Goal: Contribute content: Add original content to the website for others to see

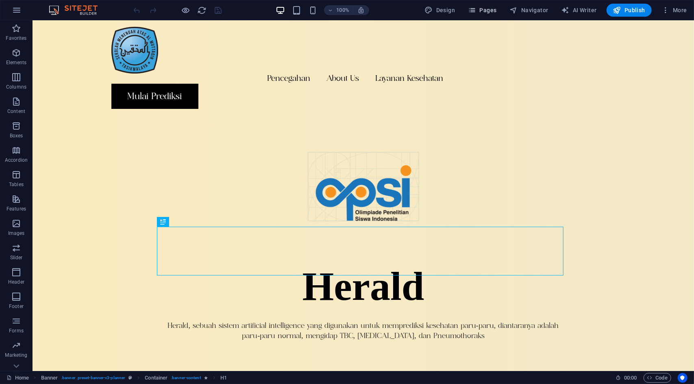
click at [484, 13] on span "Pages" at bounding box center [482, 10] width 28 height 8
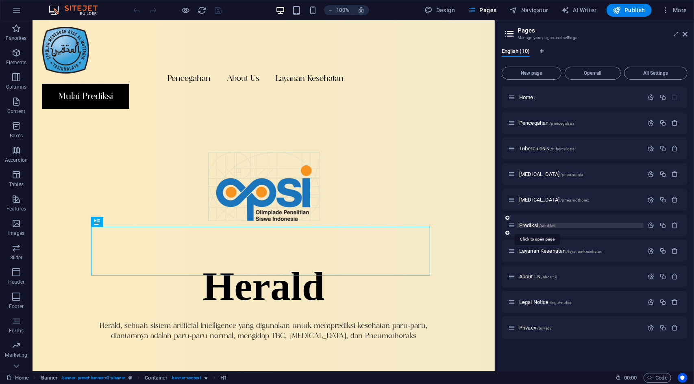
click at [530, 227] on span "Prediksi /prediksi" at bounding box center [537, 225] width 36 height 6
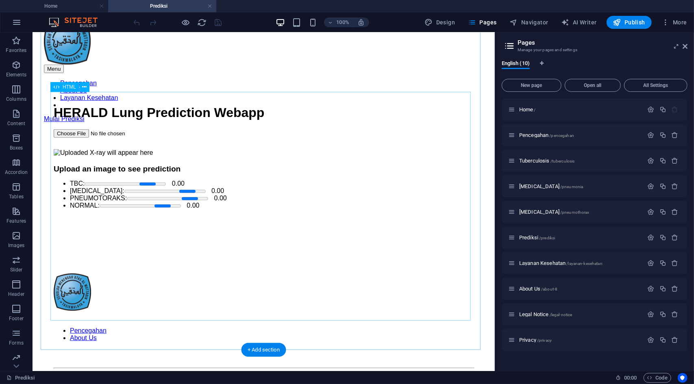
scroll to position [407, 0]
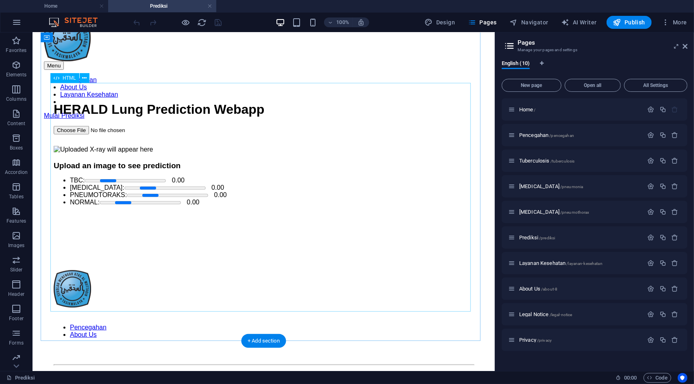
click at [281, 178] on div "HERALD Lung Prediction Webapp HERALD Lung Prediction Webapp Upload an image to …" at bounding box center [263, 154] width 420 height 104
click at [268, 182] on div "HERALD Lung Prediction Webapp HERALD Lung Prediction Webapp Upload an image to …" at bounding box center [263, 154] width 420 height 104
drag, startPoint x: 268, startPoint y: 182, endPoint x: 147, endPoint y: 219, distance: 126.7
click at [268, 182] on div "HERALD Lung Prediction Webapp HERALD Lung Prediction Webapp Upload an image to …" at bounding box center [263, 154] width 420 height 104
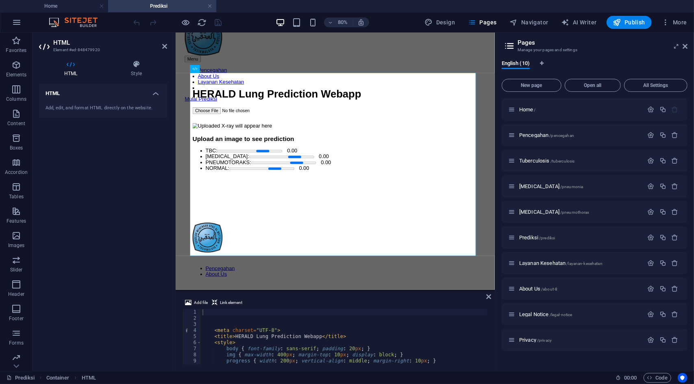
click at [160, 45] on h2 "HTML" at bounding box center [110, 42] width 114 height 7
click at [162, 45] on icon at bounding box center [164, 46] width 5 height 7
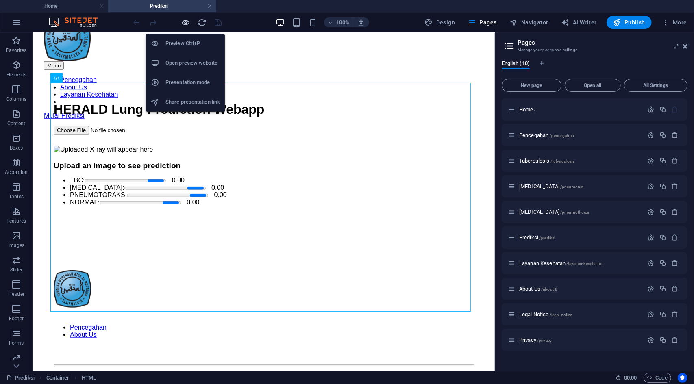
click at [188, 18] on icon "button" at bounding box center [185, 22] width 9 height 9
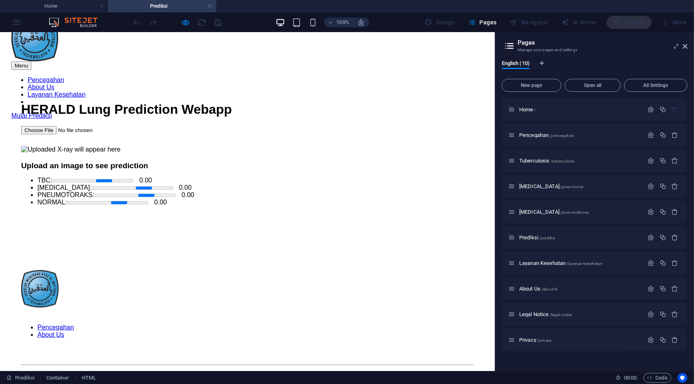
click at [45, 134] on input "file" at bounding box center [72, 130] width 103 height 9
type input "C:\fakepath\NORMAL-06.png"
click at [687, 46] on icon at bounding box center [685, 46] width 5 height 7
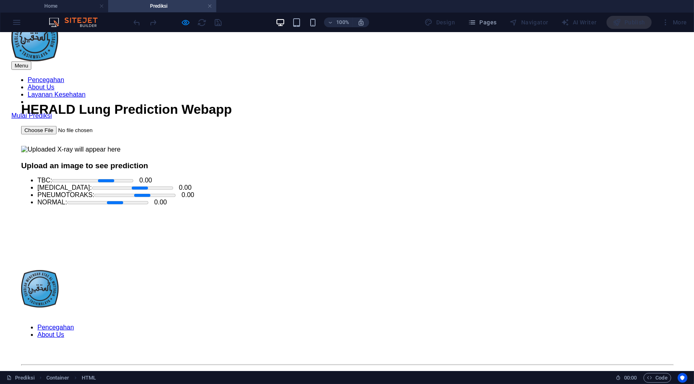
click at [284, 117] on h1 "HERALD Lung Prediction Webapp" at bounding box center [347, 109] width 652 height 15
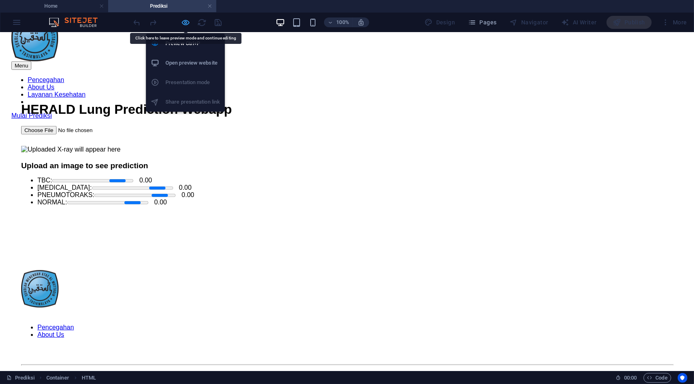
click at [183, 24] on icon "button" at bounding box center [185, 22] width 9 height 9
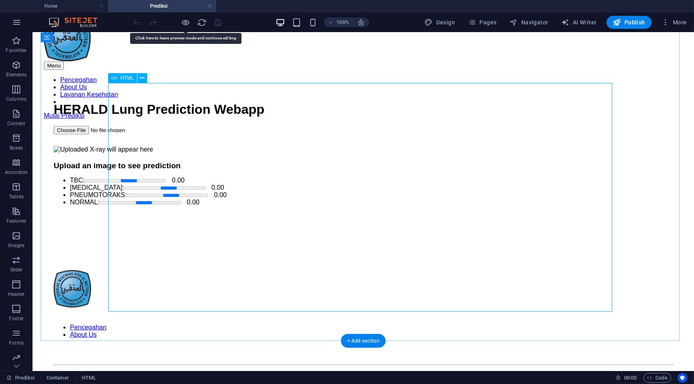
click at [290, 205] on div "HERALD Lung Prediction Webapp HERALD Lung Prediction Webapp Upload an image to …" at bounding box center [362, 154] width 619 height 104
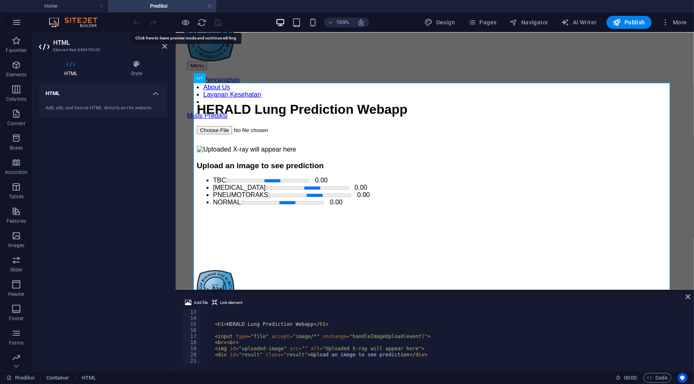
scroll to position [98, 0]
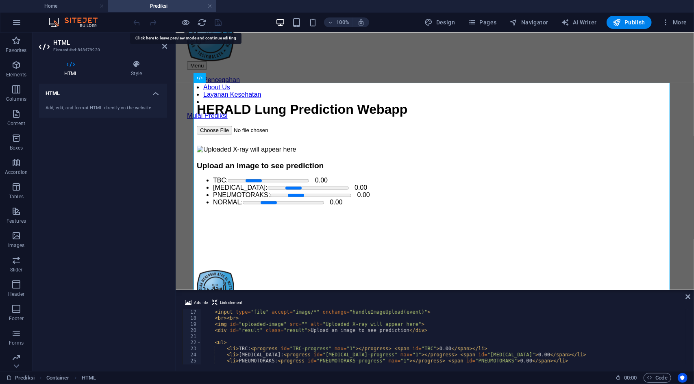
click at [343, 342] on div "< input type = "file" accept = "image/*" onchange = "handleImageUpload(event)" …" at bounding box center [443, 344] width 485 height 68
type textarea "<ul>"
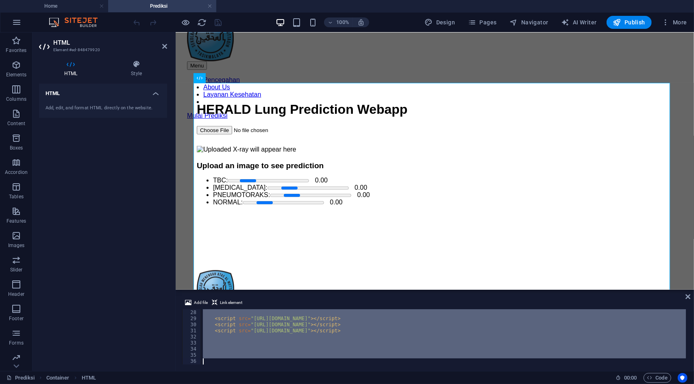
scroll to position [140, 0]
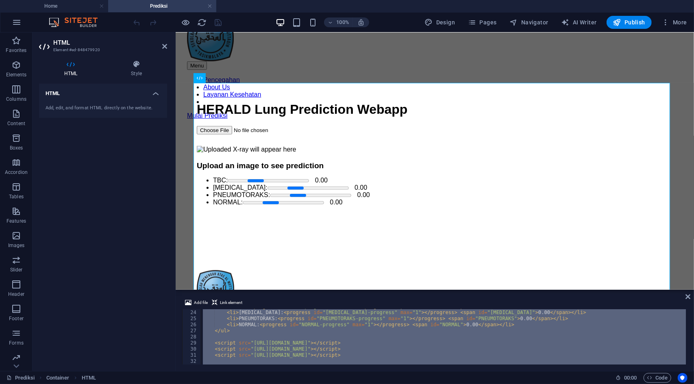
paste textarea
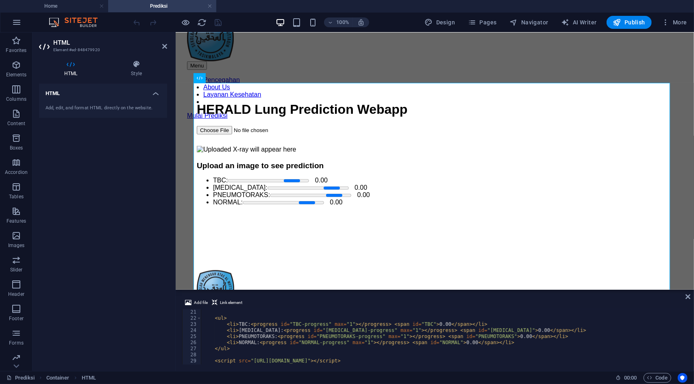
scroll to position [146, 0]
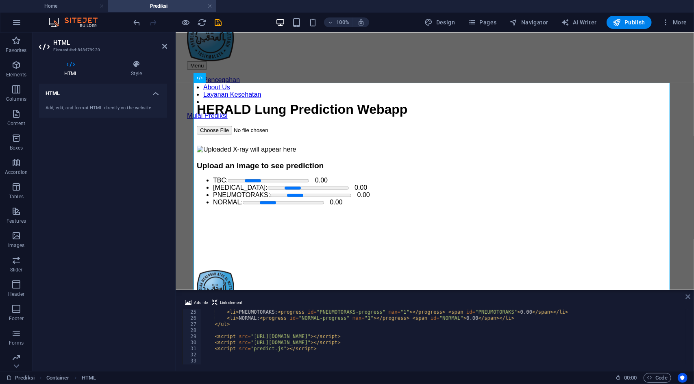
click at [686, 296] on aside "Add file Link element 25 26 27 28 29 30 31 32 33 34 35 < li > PNEUMOTORAKS: < p…" at bounding box center [435, 330] width 519 height 81
click at [690, 295] on icon at bounding box center [688, 297] width 5 height 7
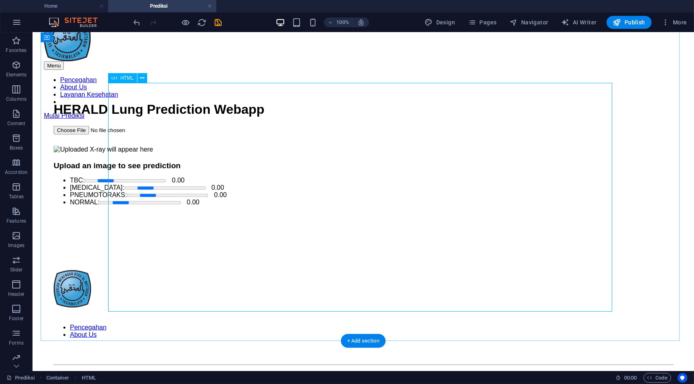
click at [132, 189] on div "HERALD Lung Prediction Webapp HERALD Lung Prediction Webapp Upload an image to …" at bounding box center [362, 154] width 619 height 104
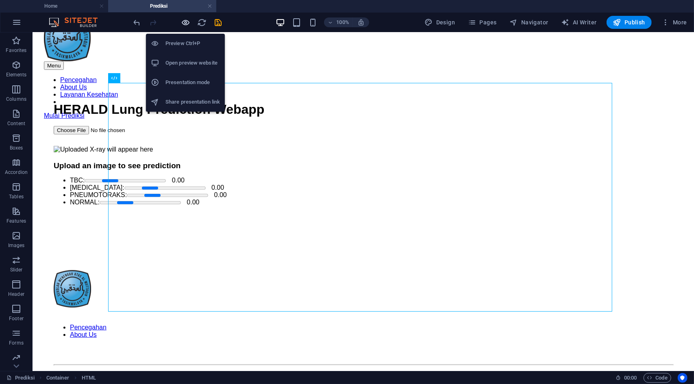
click at [185, 19] on icon "button" at bounding box center [185, 22] width 9 height 9
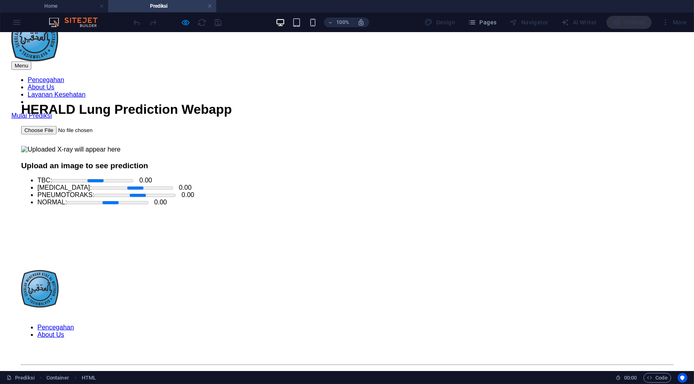
click at [123, 134] on input "file" at bounding box center [72, 130] width 103 height 9
type input "C:\fakepath\Pneumothoraks-08.png"
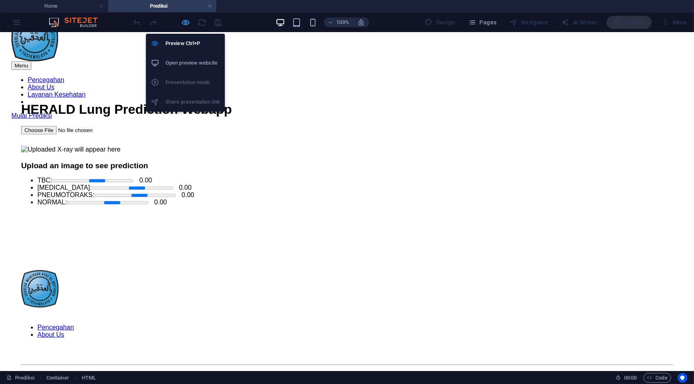
click at [182, 24] on icon "button" at bounding box center [185, 22] width 9 height 9
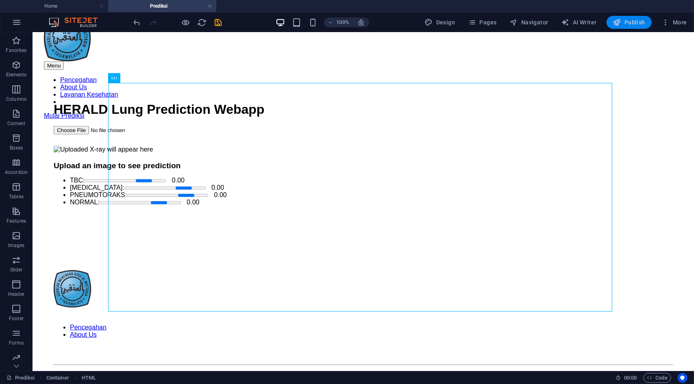
click at [631, 23] on span "Publish" at bounding box center [629, 22] width 32 height 8
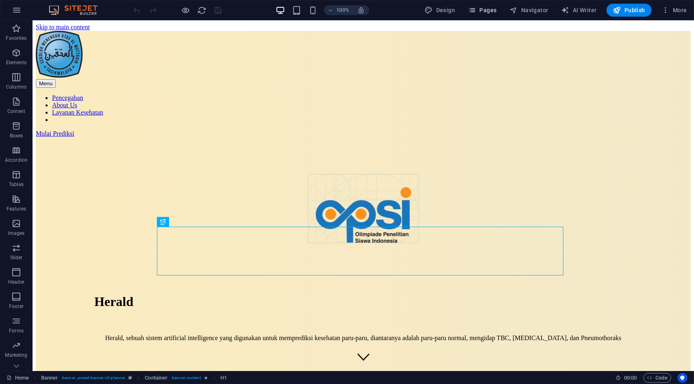
click at [484, 13] on span "Pages" at bounding box center [482, 10] width 28 height 8
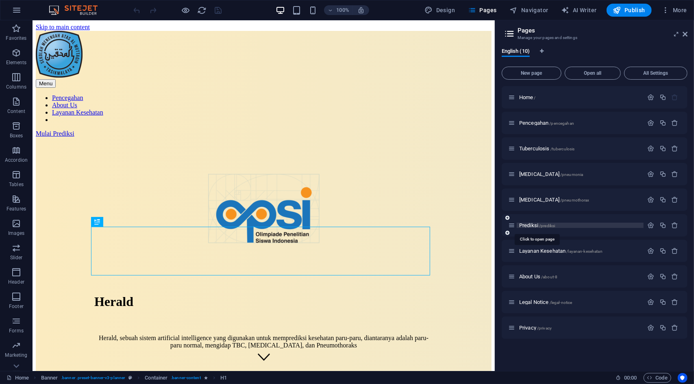
click at [530, 223] on span "Prediksi /prediksi" at bounding box center [537, 225] width 36 height 6
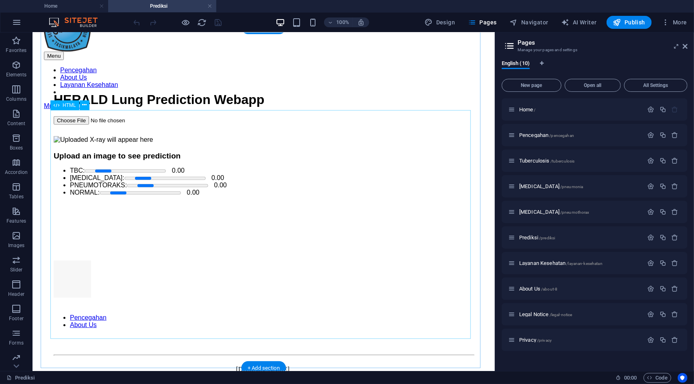
scroll to position [501, 0]
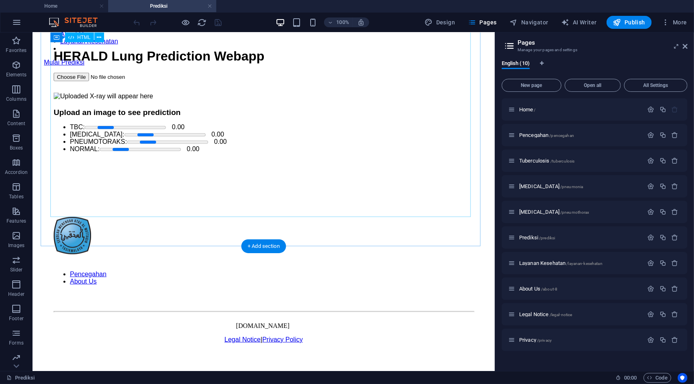
click at [214, 131] on div "HERALD Lung Prediction Webapp HERALD Lung Prediction Webapp Upload an image to …" at bounding box center [263, 100] width 420 height 104
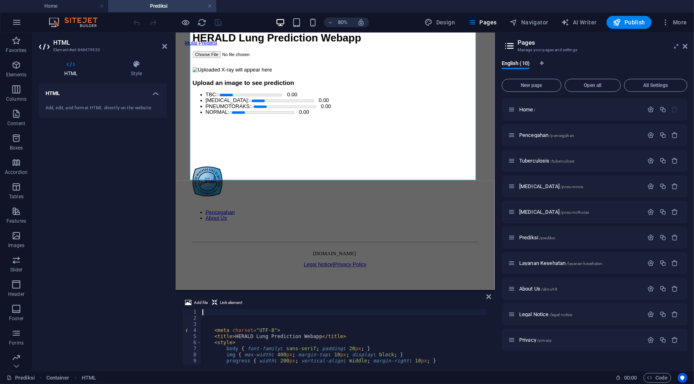
click at [238, 354] on div "< meta charset = "UTF-8" > < title > HERALD Lung Prediction Webapp </ title > <…" at bounding box center [371, 343] width 340 height 66
type textarea "img { max-width: 400px; margin-top: 10px; display: block; }"
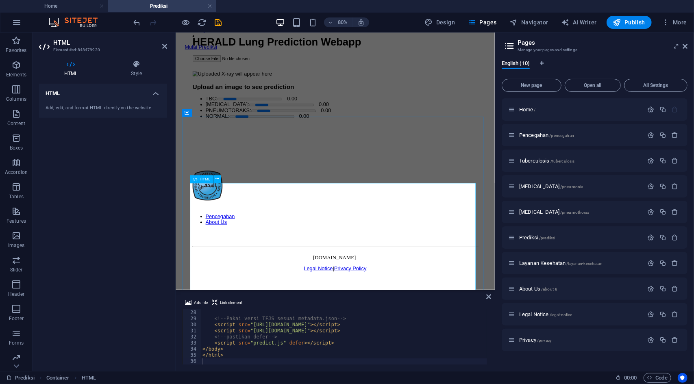
scroll to position [472, 0]
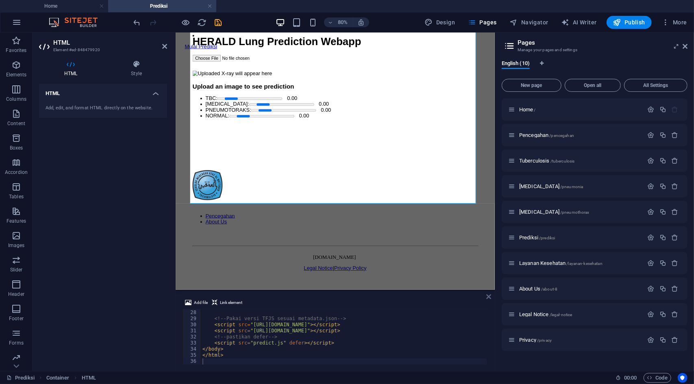
click at [490, 299] on icon at bounding box center [488, 297] width 5 height 7
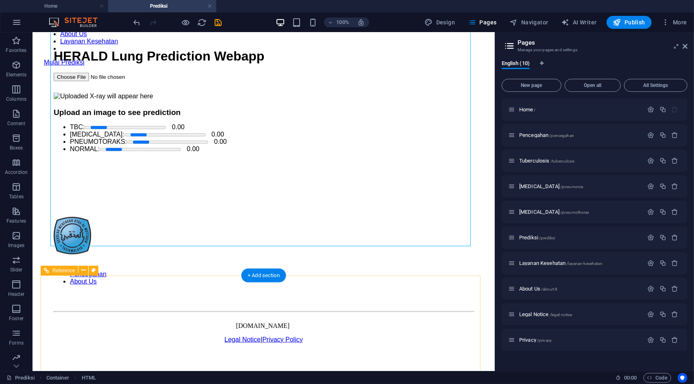
click at [440, 284] on div "Pencegahan About Us opsiamqherald2025.com Legal Notice | Privacy Policy" at bounding box center [264, 273] width 440 height 171
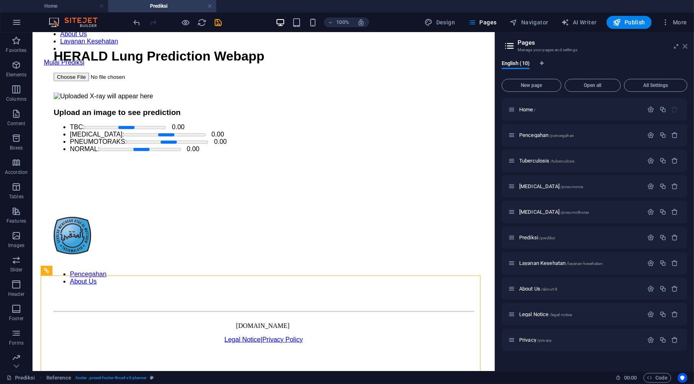
click at [689, 44] on aside "Pages Manage your pages and settings English (10) New page Open all All Setting…" at bounding box center [594, 202] width 199 height 339
click at [687, 44] on icon at bounding box center [685, 46] width 5 height 7
